Goal: Task Accomplishment & Management: Manage account settings

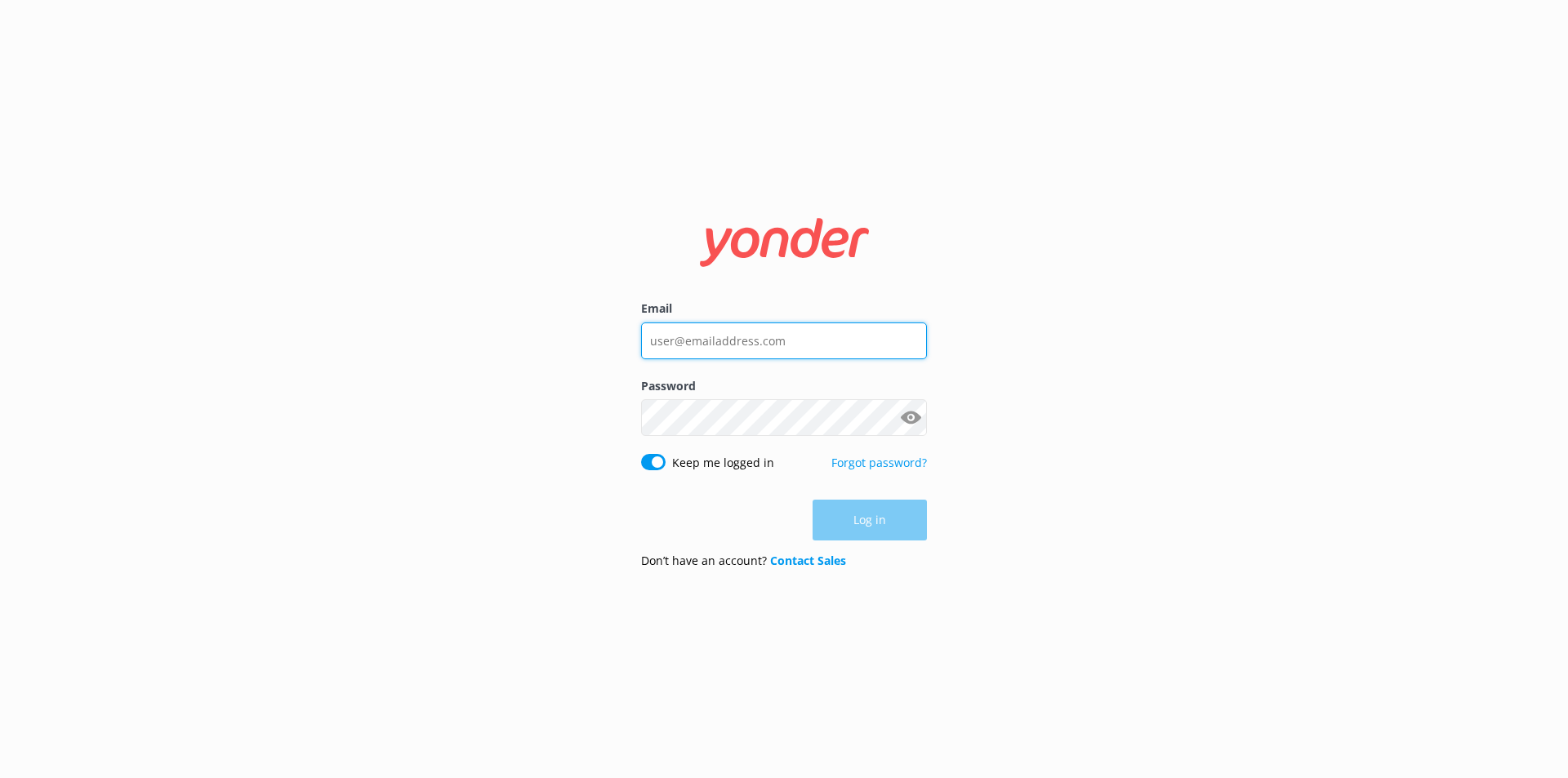
click at [803, 334] on input "Email" at bounding box center [784, 340] width 286 height 36
type input "[EMAIL_ADDRESS][DOMAIN_NAME]"
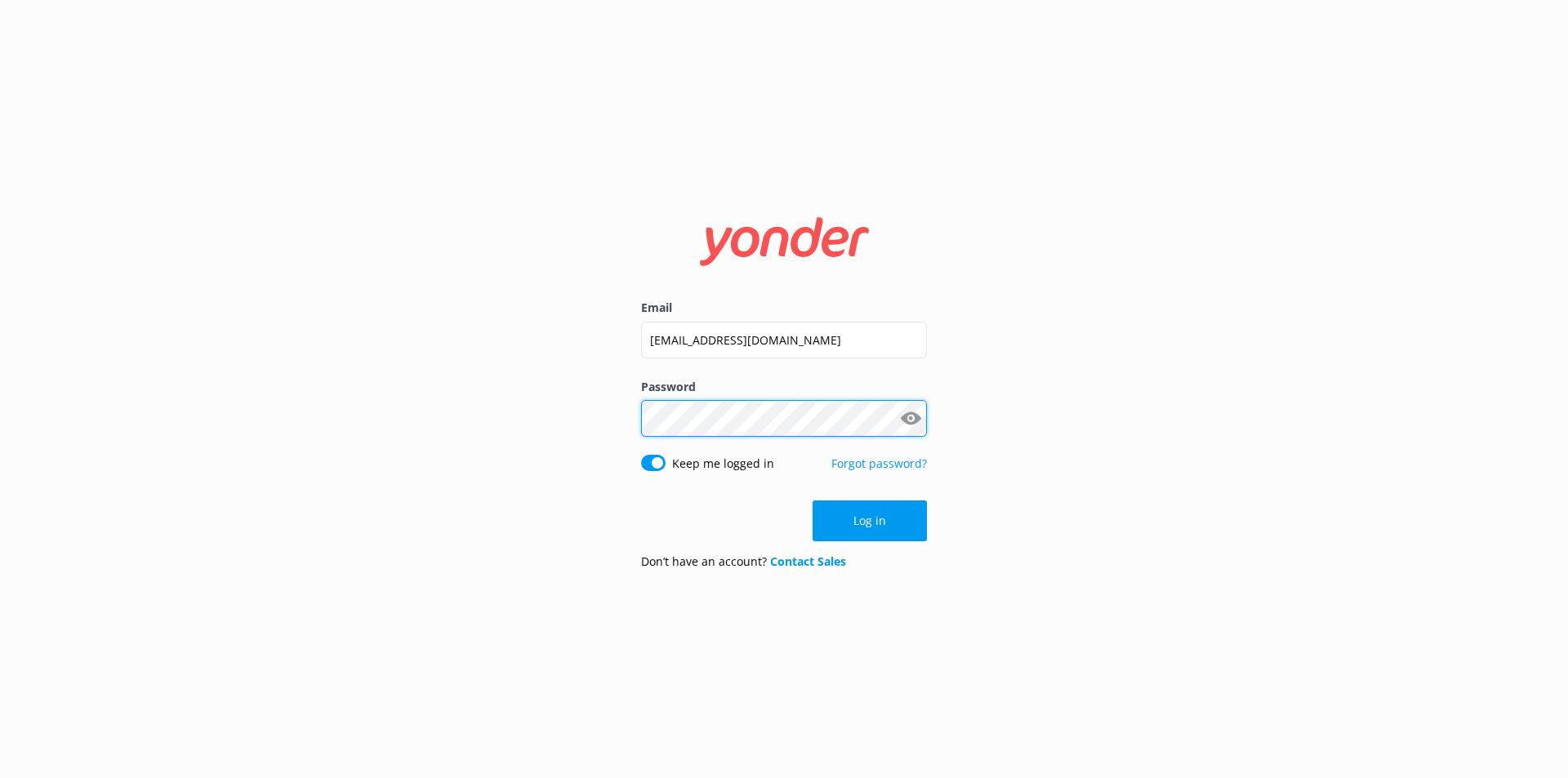
click button "Log in" at bounding box center [870, 521] width 114 height 41
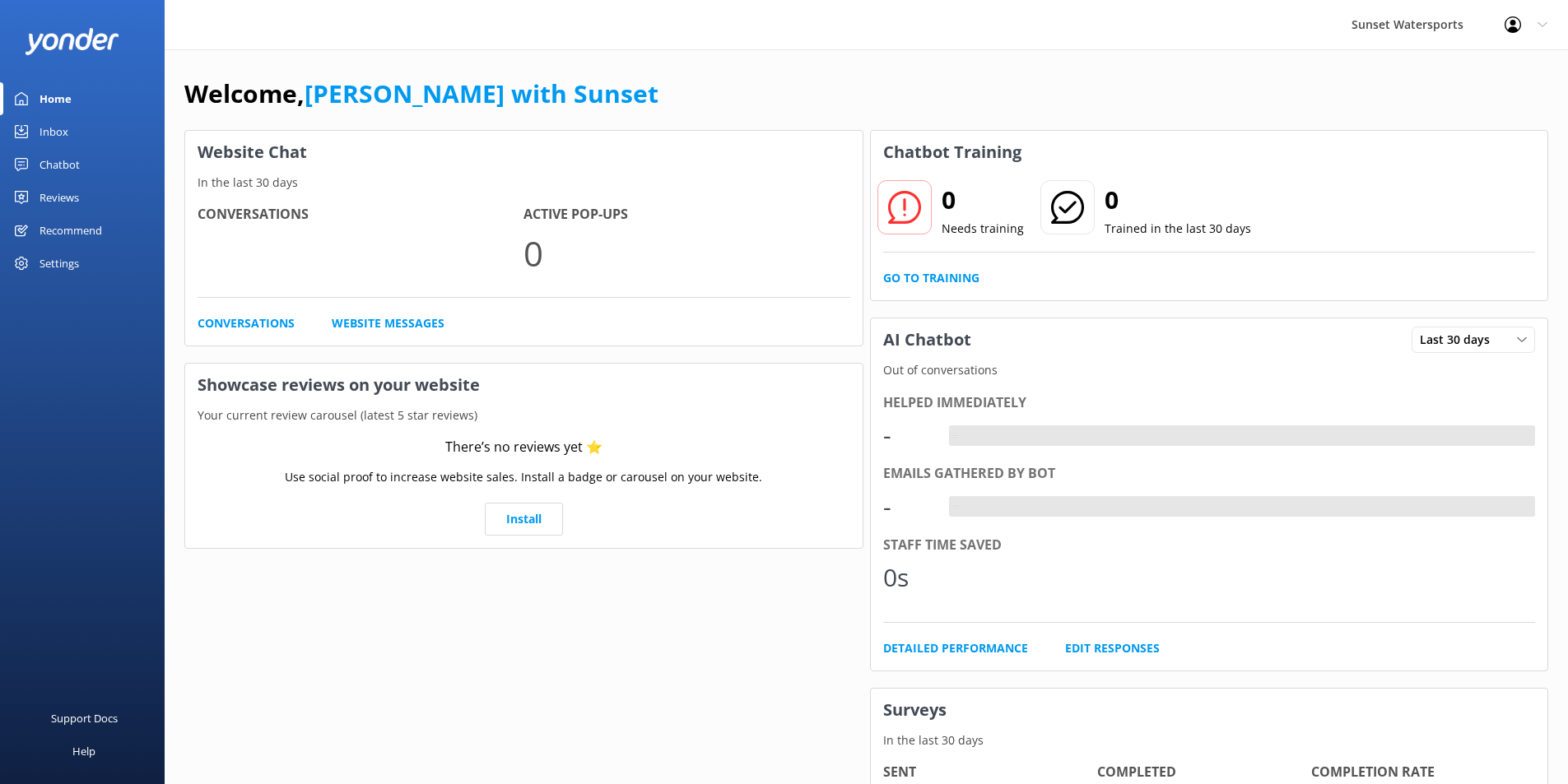
click at [52, 131] on div "Inbox" at bounding box center [53, 132] width 29 height 33
